Goal: Find specific page/section: Find specific page/section

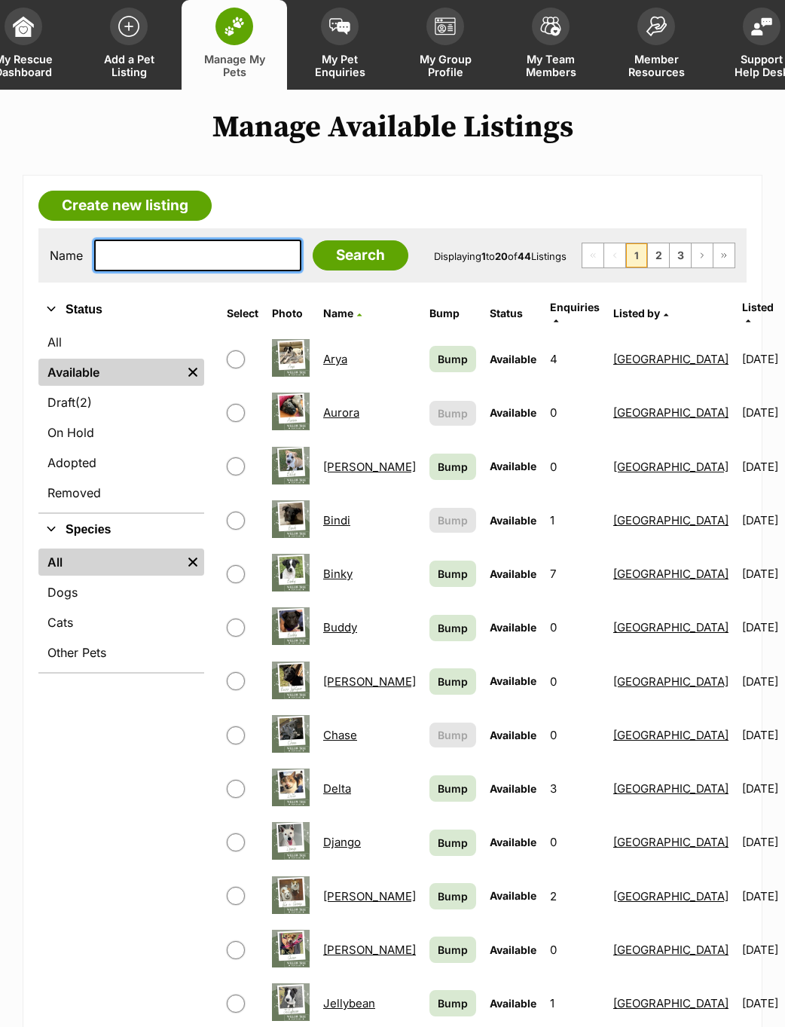
click at [204, 259] on input "text" at bounding box center [197, 256] width 207 height 32
type input "Lil"
click at [335, 266] on input "Search" at bounding box center [361, 255] width 96 height 30
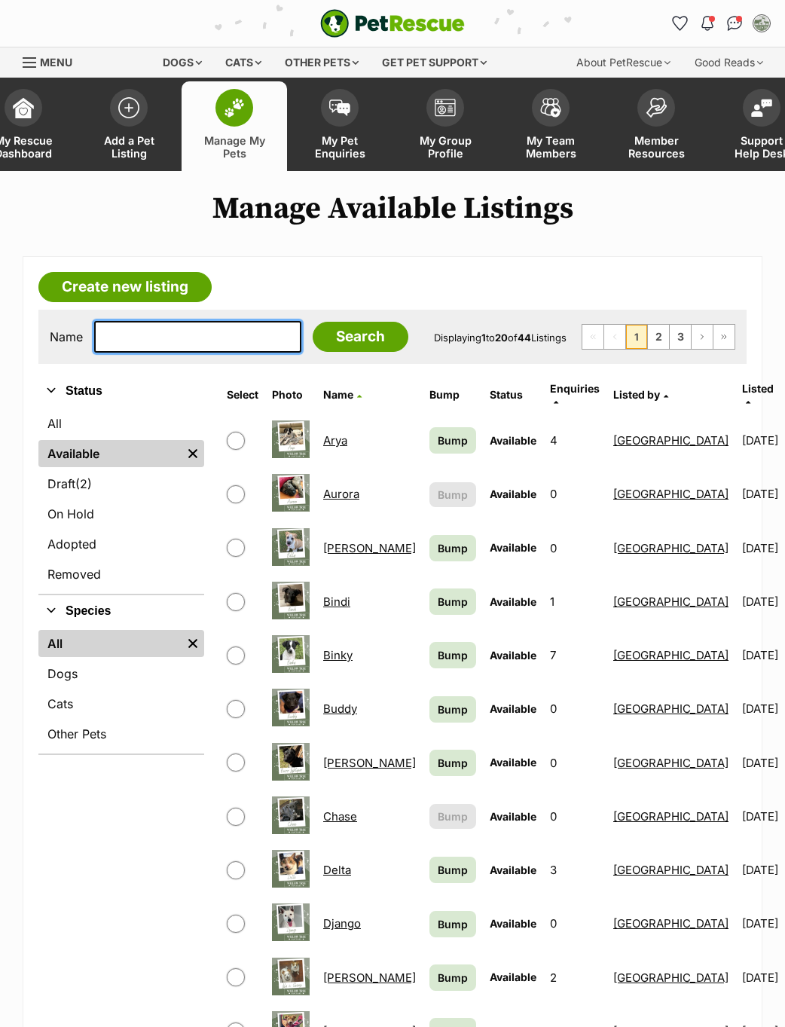
click at [211, 341] on input "text" at bounding box center [197, 337] width 207 height 32
type input "Lil"
click at [344, 341] on input "Search" at bounding box center [361, 337] width 96 height 30
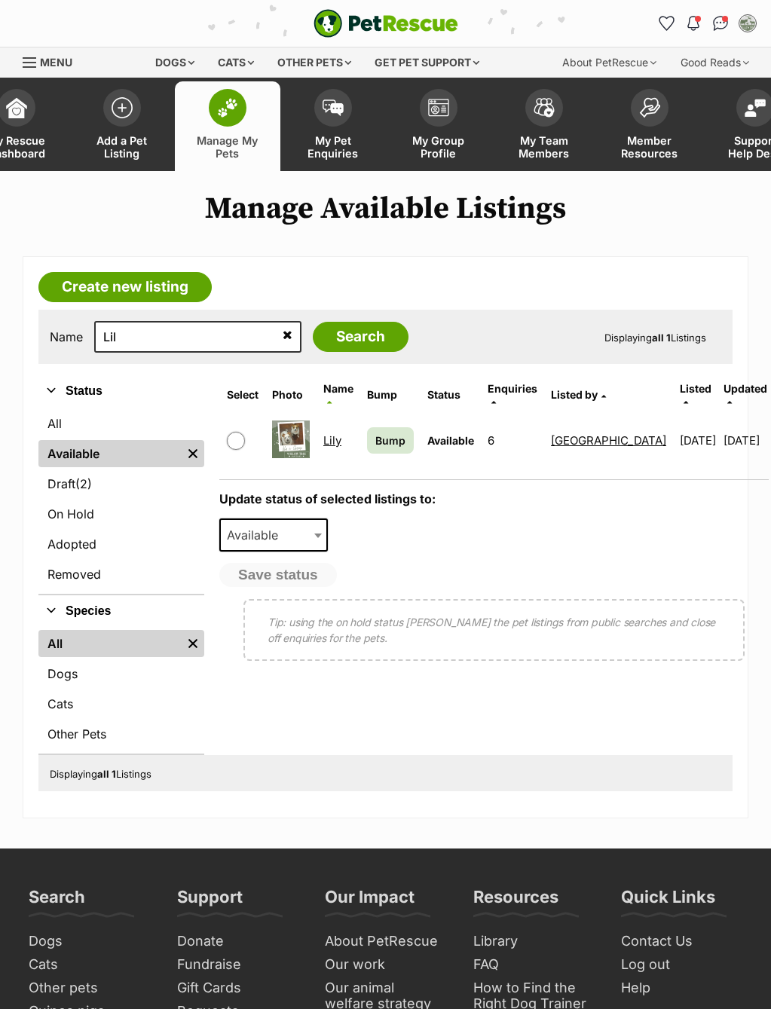
click at [335, 440] on link "Lily" at bounding box center [332, 440] width 18 height 14
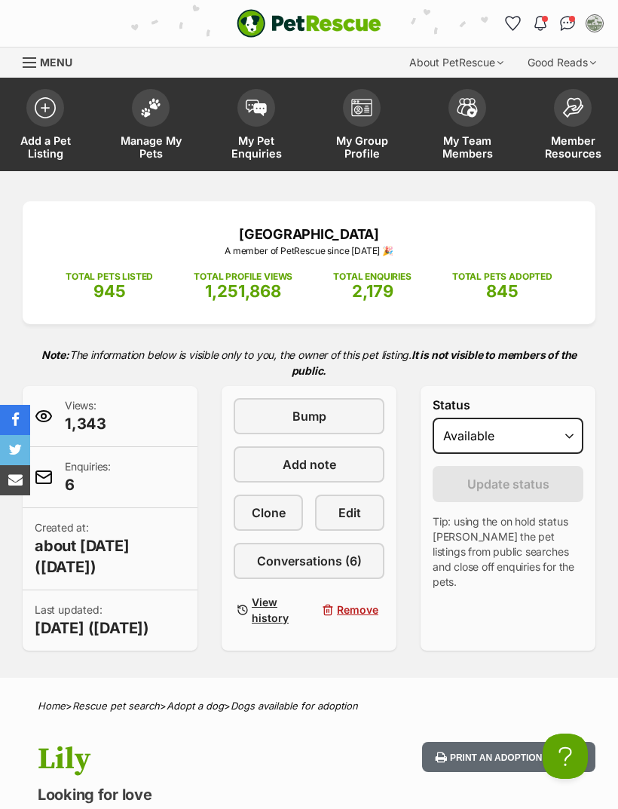
click at [154, 108] on img at bounding box center [150, 108] width 21 height 20
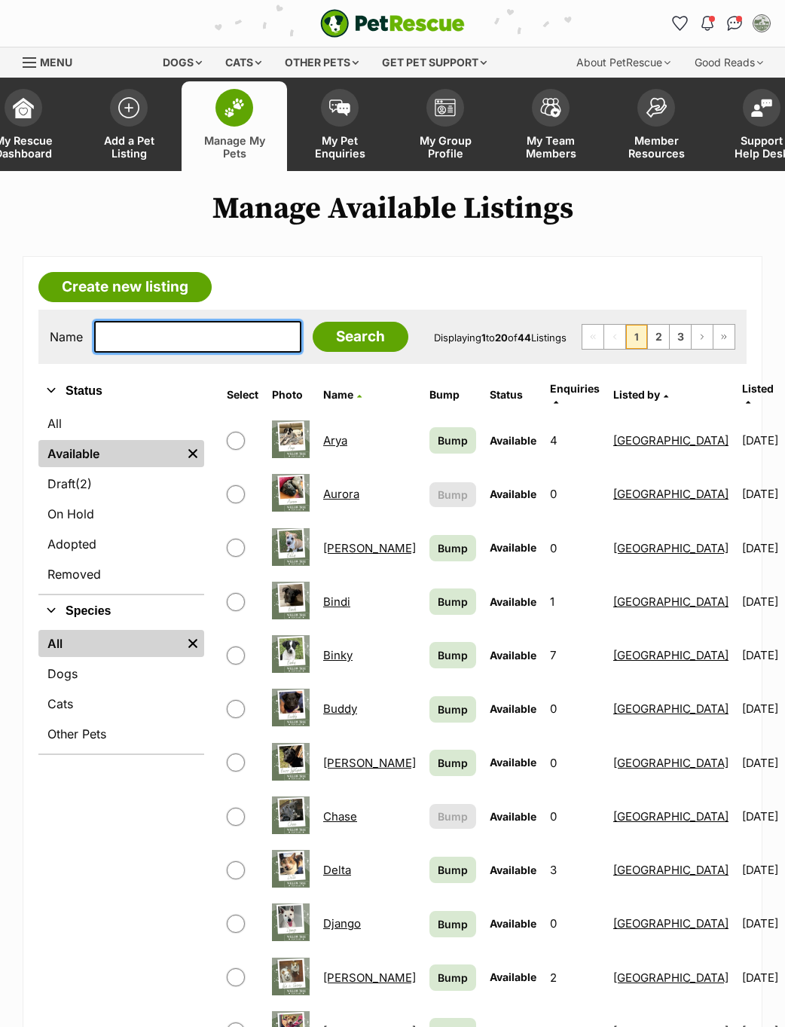
click at [201, 340] on input "text" at bounding box center [197, 337] width 207 height 32
type input "Lil"
click at [324, 341] on input "Search" at bounding box center [361, 337] width 96 height 30
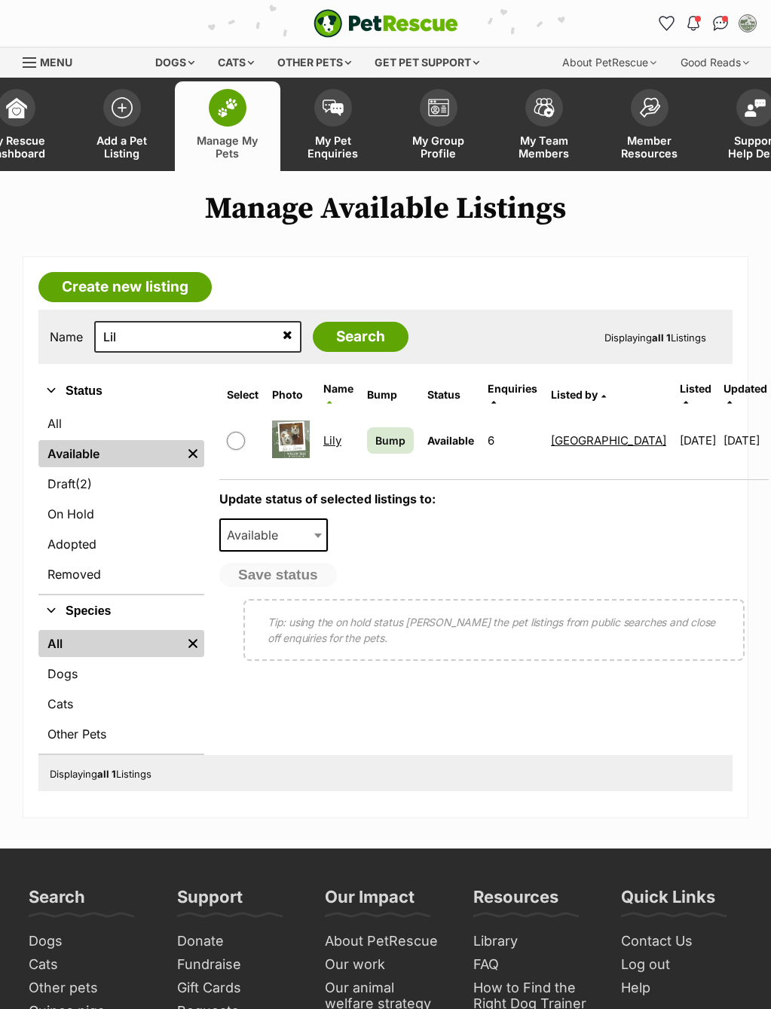
click at [335, 438] on link "Lily" at bounding box center [332, 440] width 18 height 14
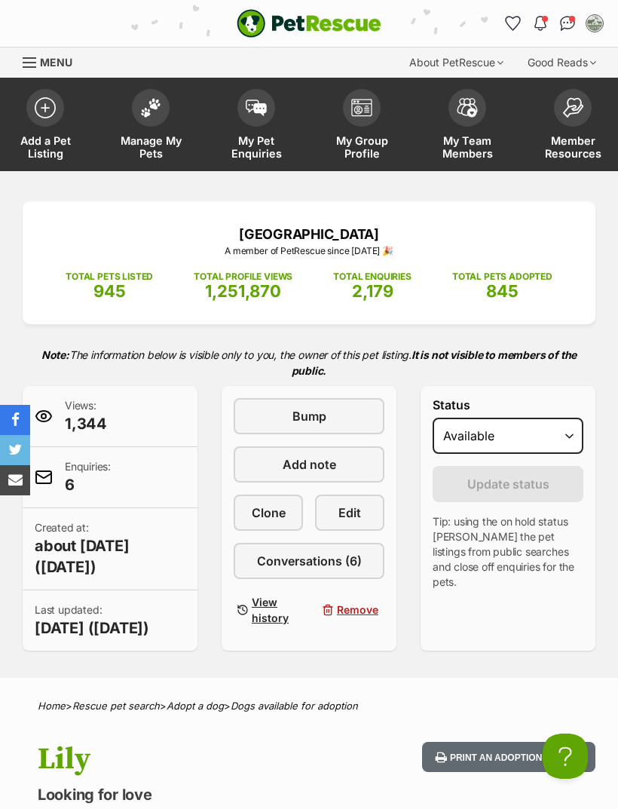
click at [142, 115] on span at bounding box center [151, 108] width 38 height 38
